Goal: Communication & Community: Share content

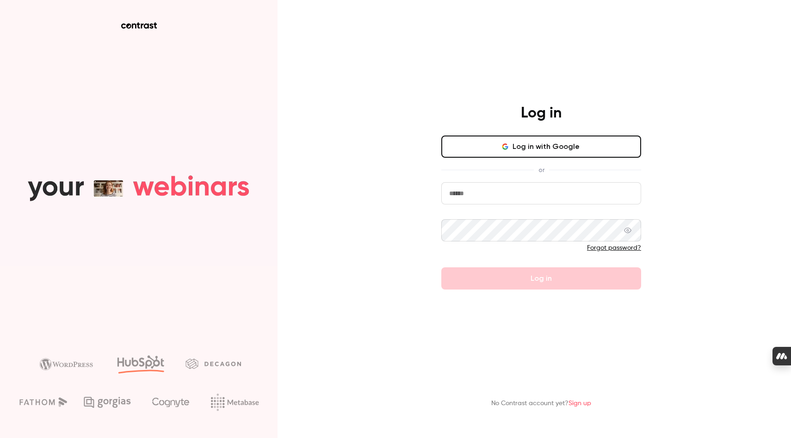
click at [514, 147] on button "Log in with Google" at bounding box center [541, 147] width 200 height 22
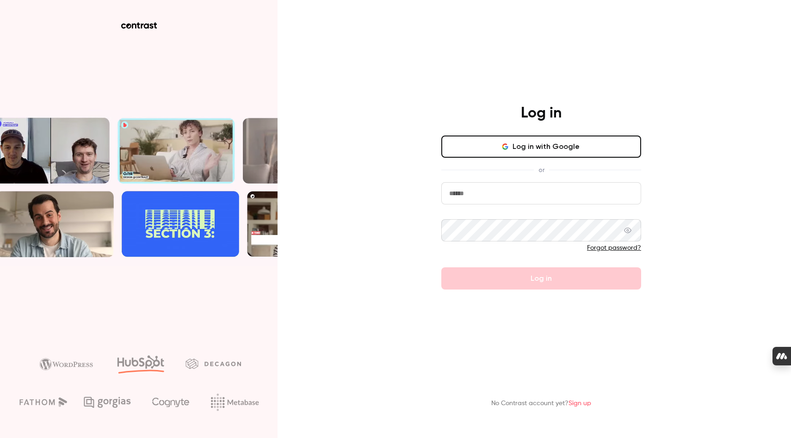
click at [497, 193] on input "email" at bounding box center [541, 193] width 200 height 22
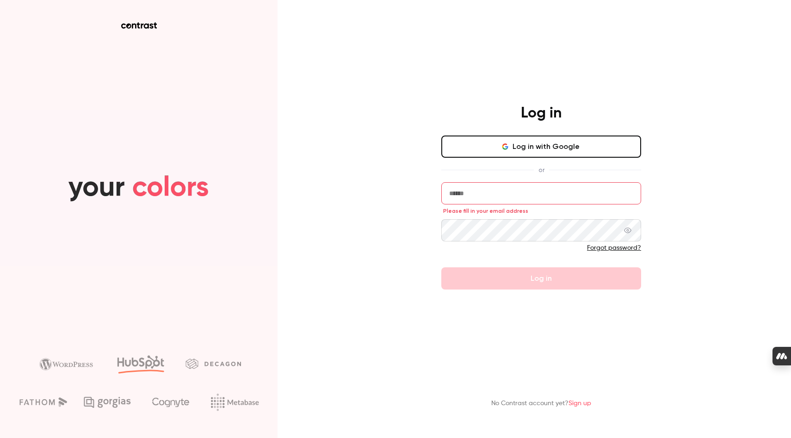
type input "**********"
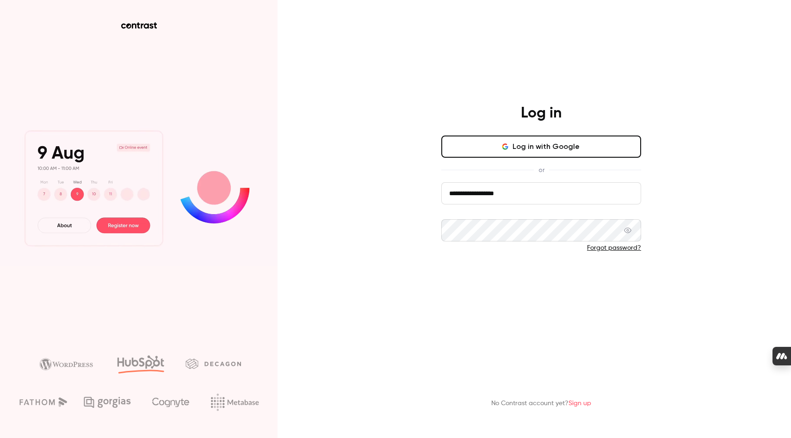
click at [528, 276] on button "Log in" at bounding box center [541, 278] width 200 height 22
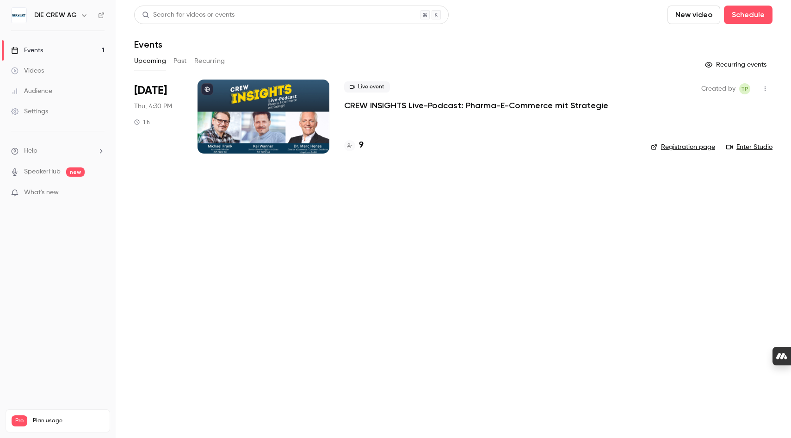
click at [216, 275] on main "Search for videos or events New video Schedule Events Upcoming Past Recurring R…" at bounding box center [454, 219] width 676 height 438
drag, startPoint x: 530, startPoint y: 353, endPoint x: 494, endPoint y: 347, distance: 36.1
click at [530, 353] on main "Search for videos or events New video Schedule Events Upcoming Past Recurring R…" at bounding box center [454, 219] width 676 height 438
click at [764, 87] on icon "button" at bounding box center [765, 89] width 7 height 6
click at [745, 113] on div "Share" at bounding box center [730, 112] width 70 height 9
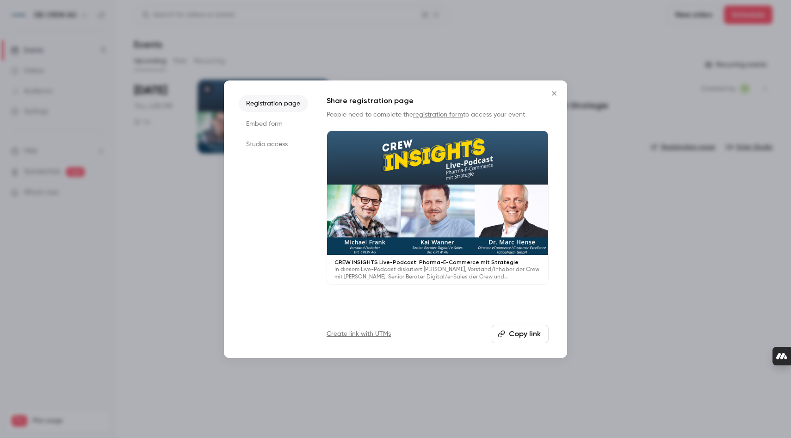
click at [515, 334] on button "Copy link" at bounding box center [520, 334] width 57 height 19
click at [555, 93] on icon "Close" at bounding box center [554, 93] width 11 height 7
